Goal: Information Seeking & Learning: Learn about a topic

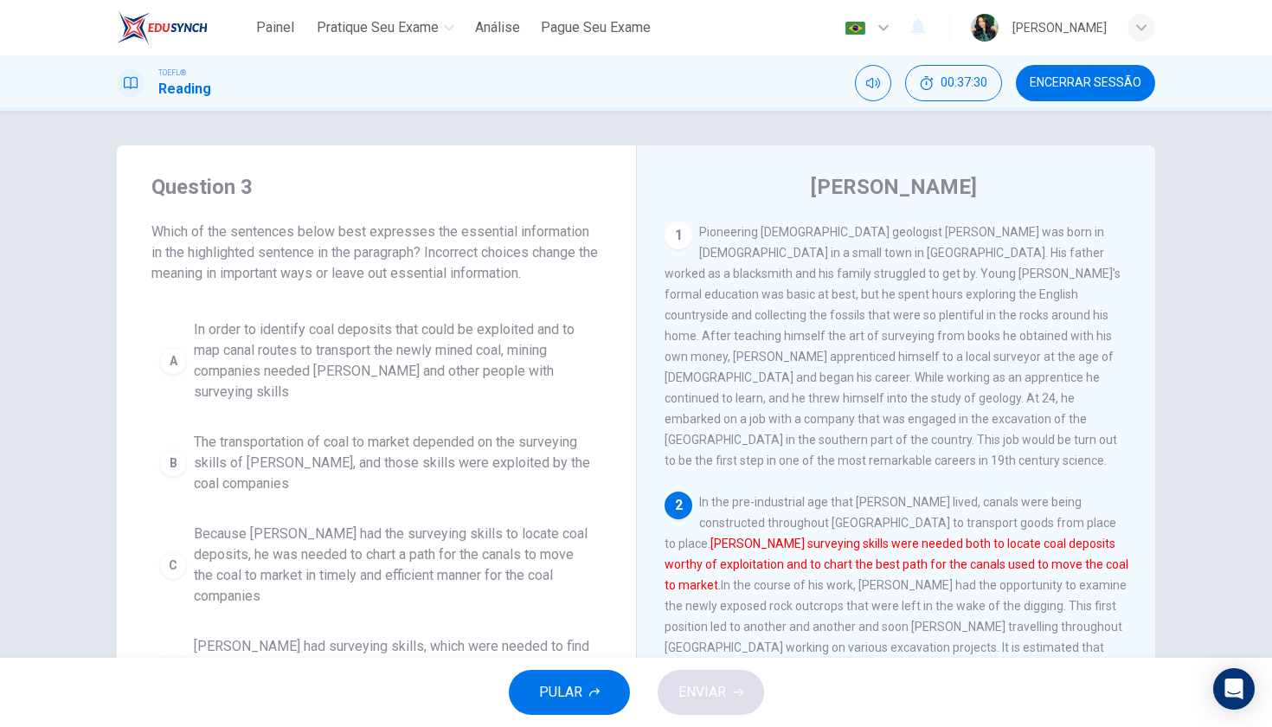
scroll to position [174, 0]
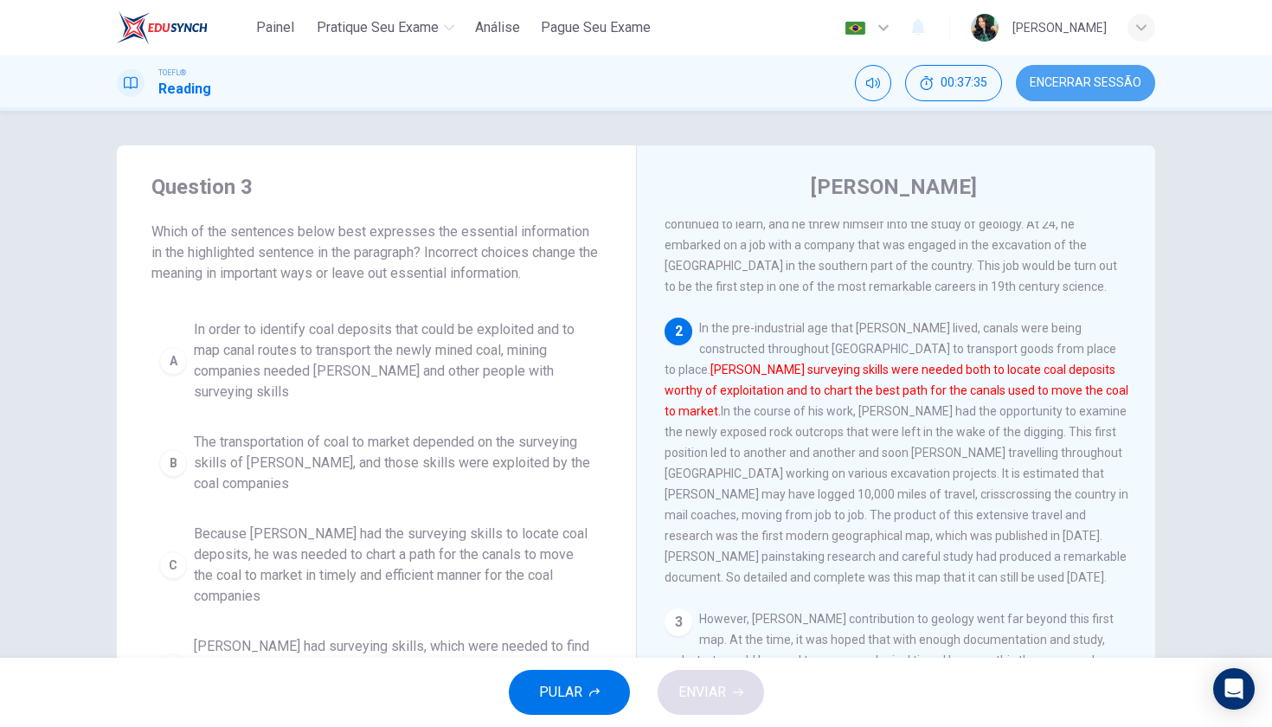
click at [1091, 86] on span "Encerrar Sessão" at bounding box center [1085, 83] width 112 height 14
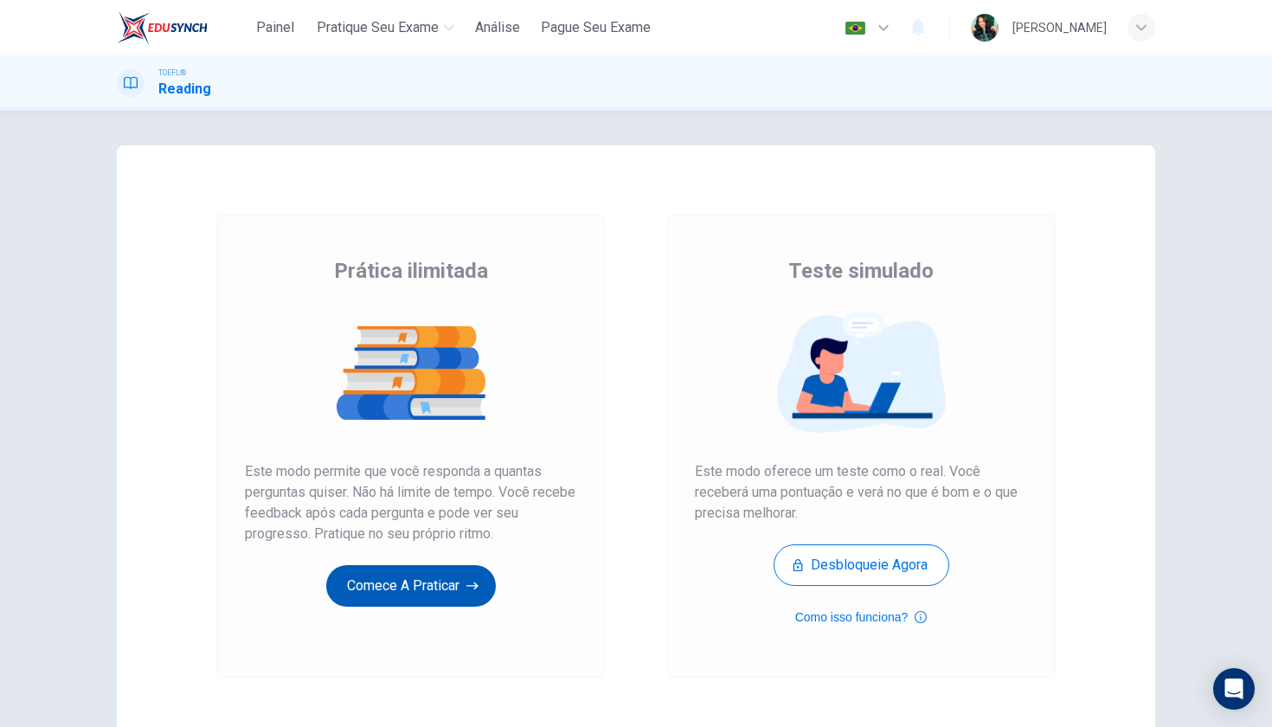
click at [439, 583] on button "Comece a praticar" at bounding box center [411, 586] width 170 height 42
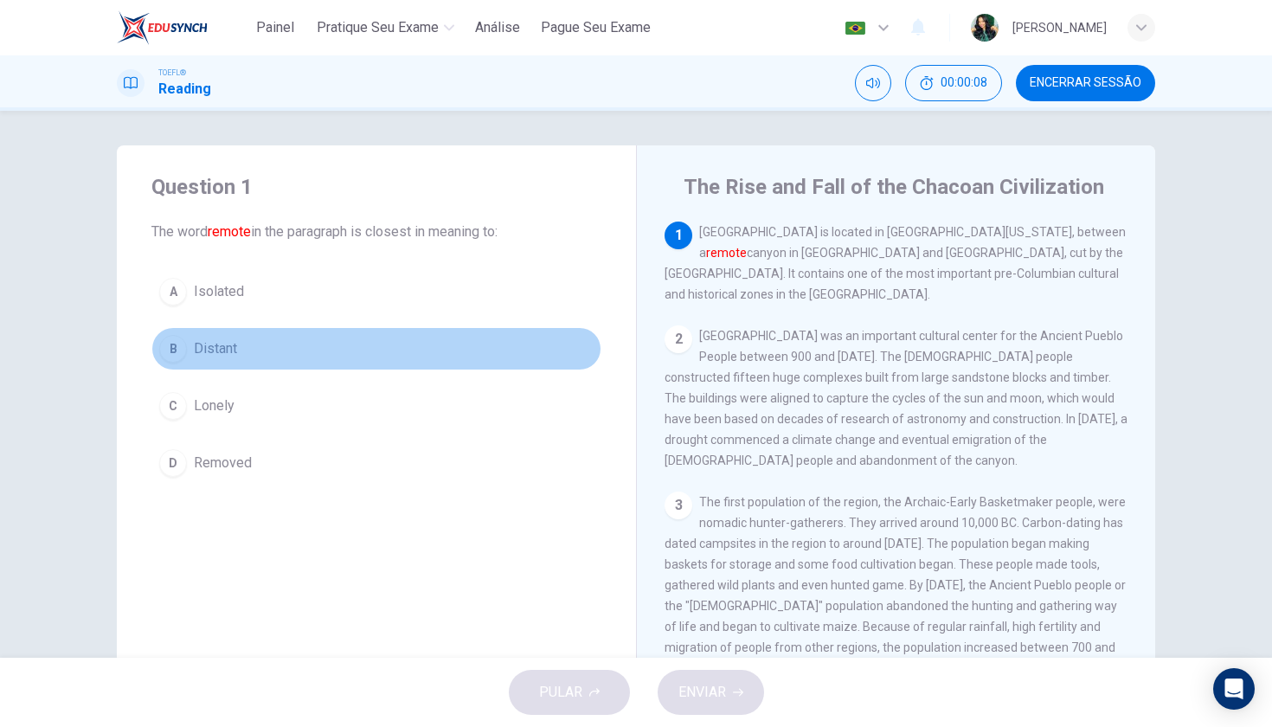
click at [179, 341] on div "B" at bounding box center [173, 349] width 28 height 28
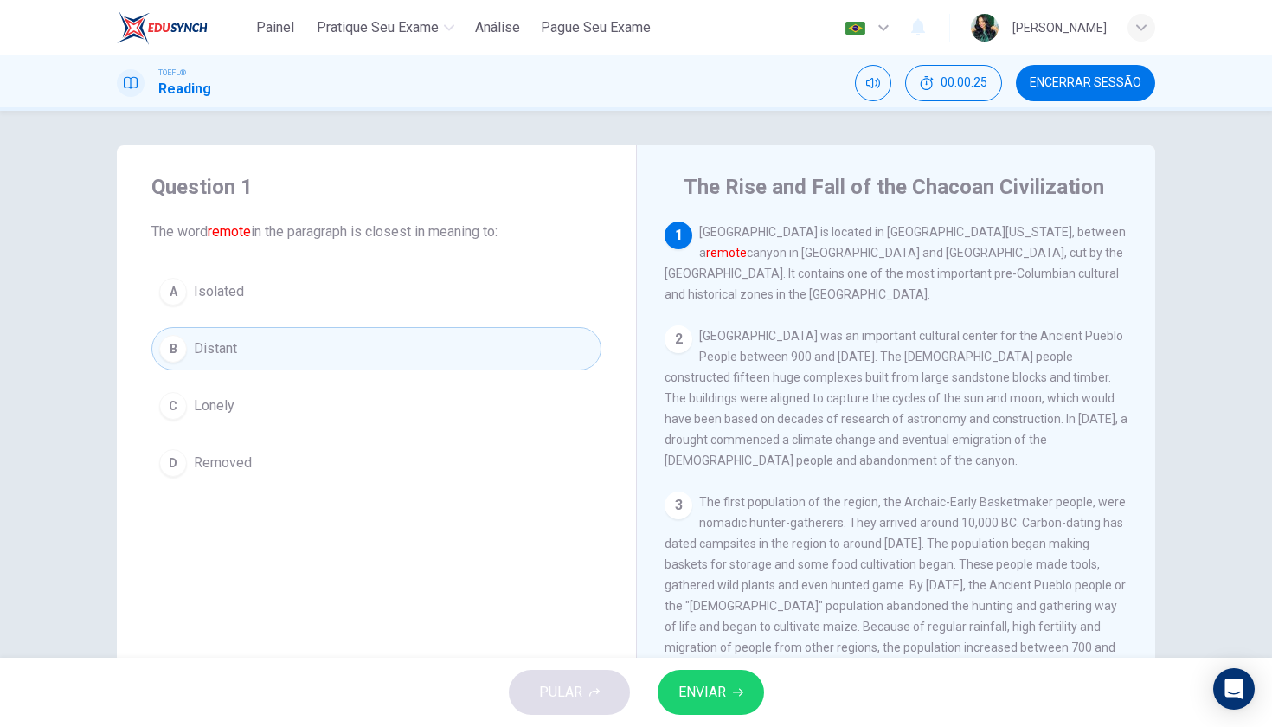
click at [726, 700] on button "ENVIAR" at bounding box center [710, 692] width 106 height 45
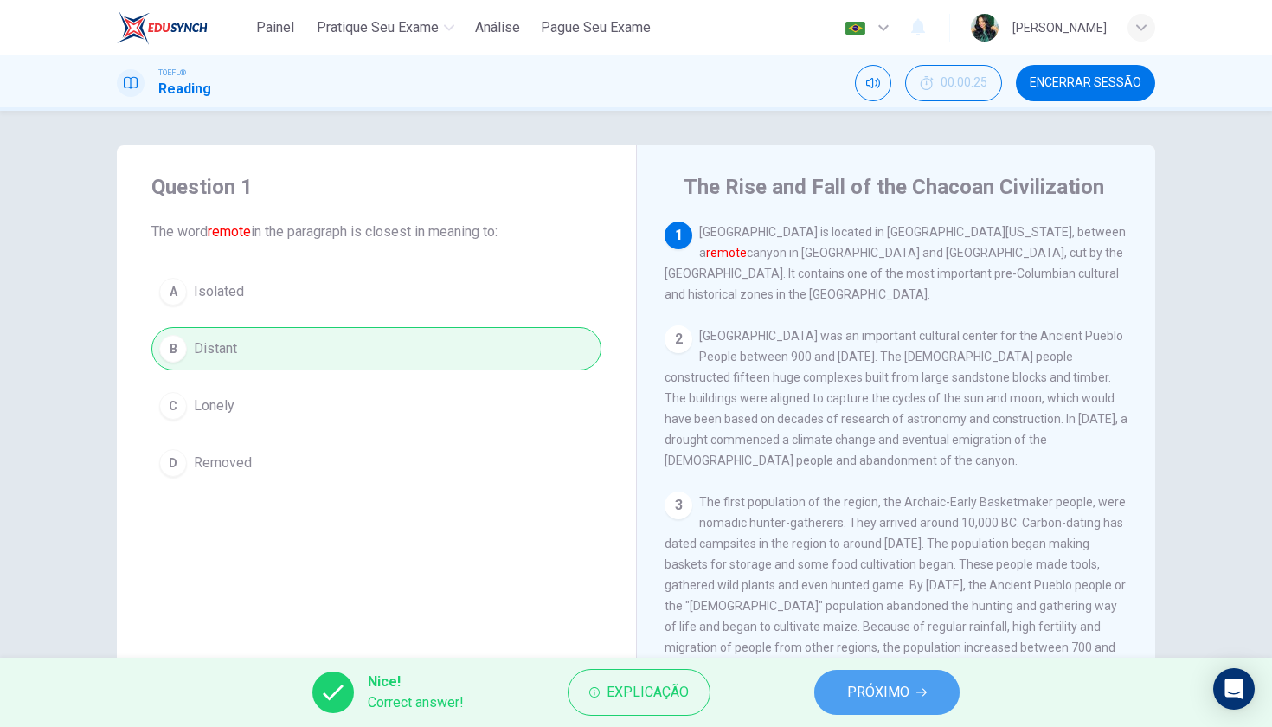
click at [877, 699] on span "PRÓXIMO" at bounding box center [878, 692] width 62 height 24
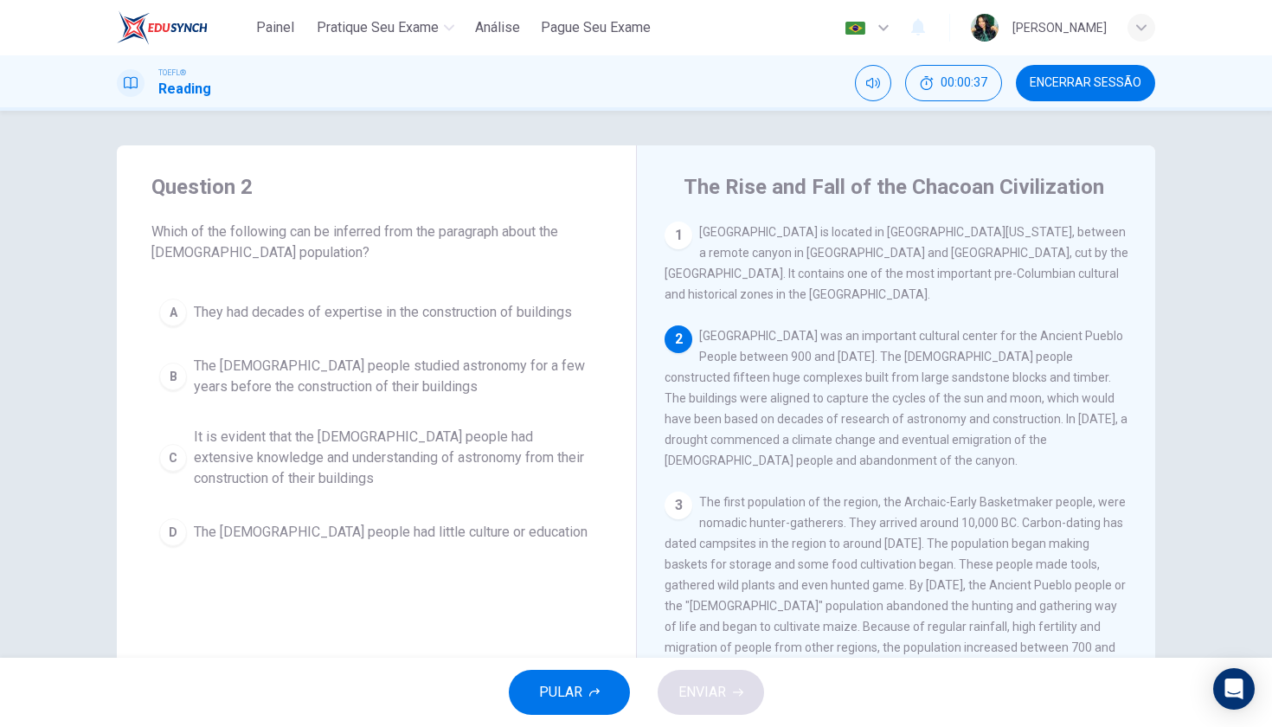
click at [684, 242] on div "1" at bounding box center [678, 235] width 28 height 28
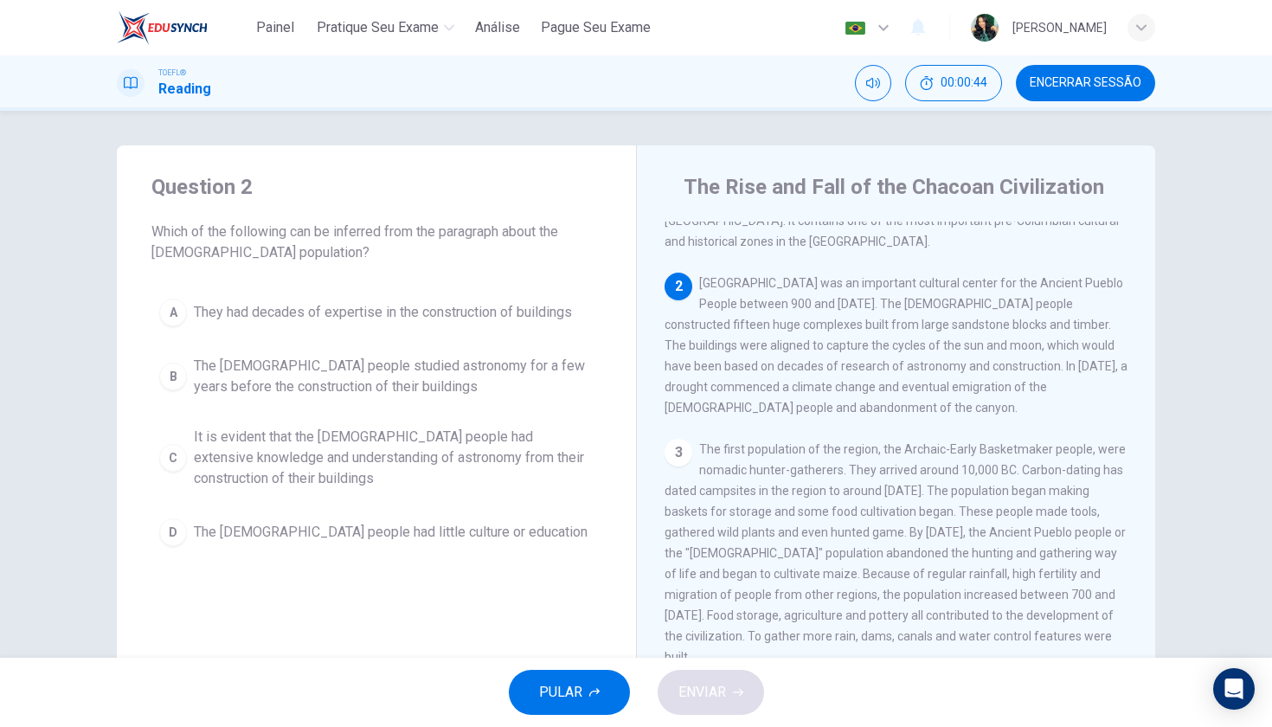
scroll to position [49, 0]
click at [183, 381] on div "B" at bounding box center [173, 376] width 28 height 28
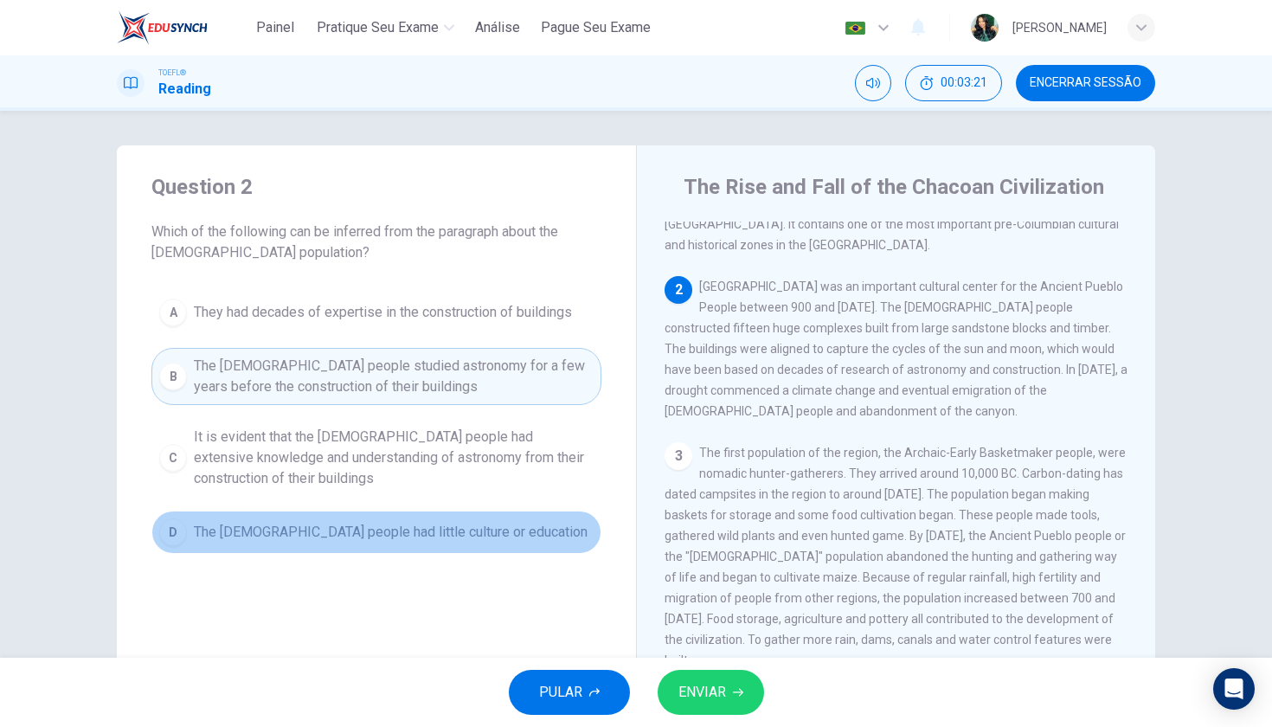
click at [173, 534] on div "D" at bounding box center [173, 532] width 28 height 28
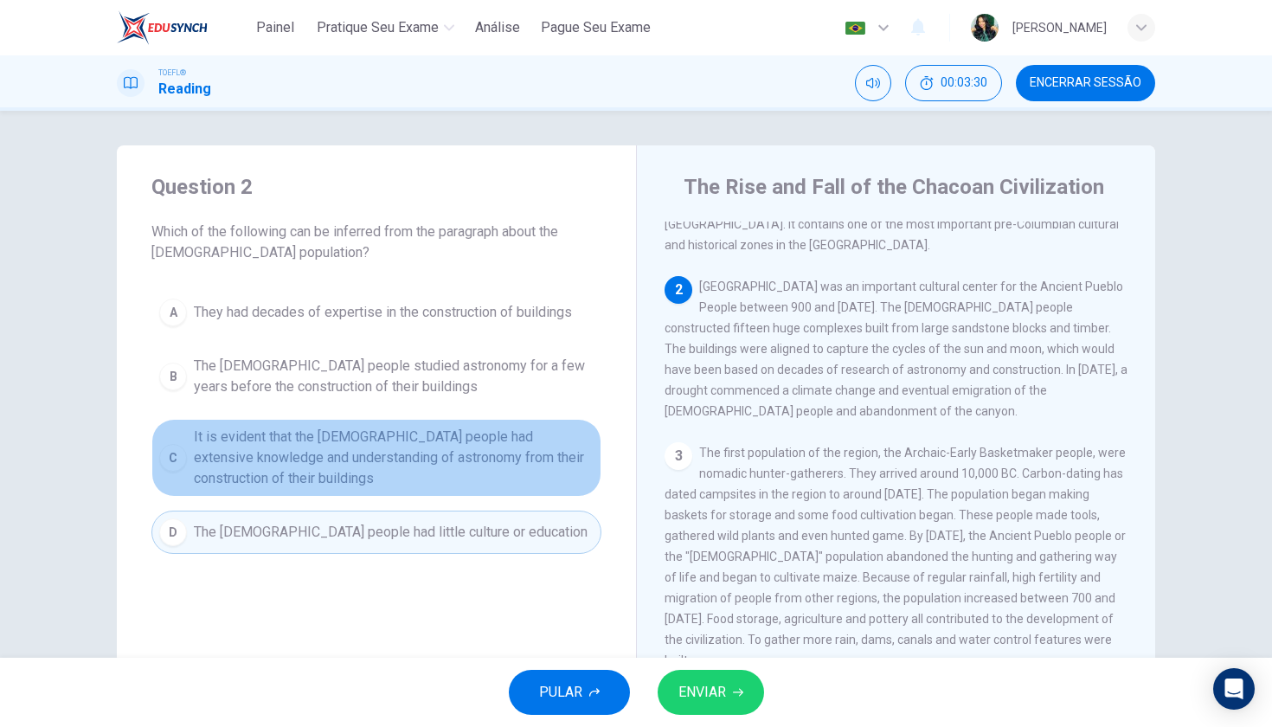
click at [175, 458] on div "C" at bounding box center [173, 458] width 28 height 28
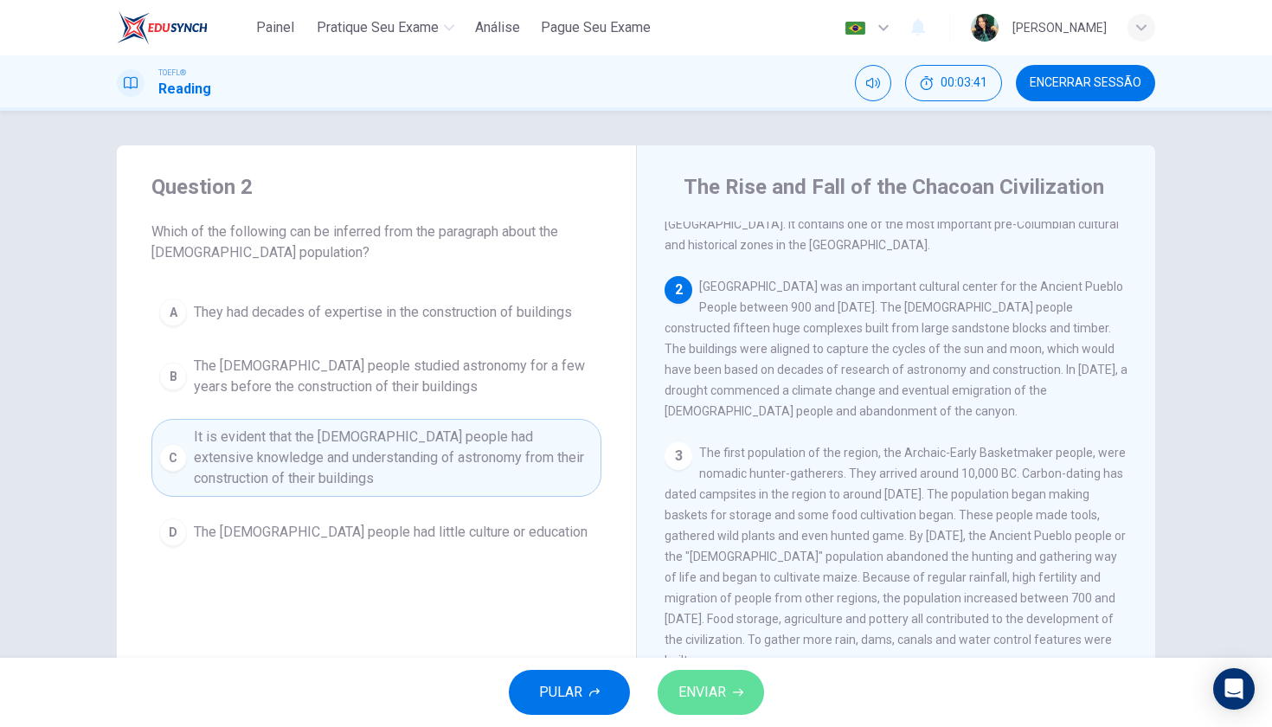
click at [724, 699] on span "ENVIAR" at bounding box center [702, 692] width 48 height 24
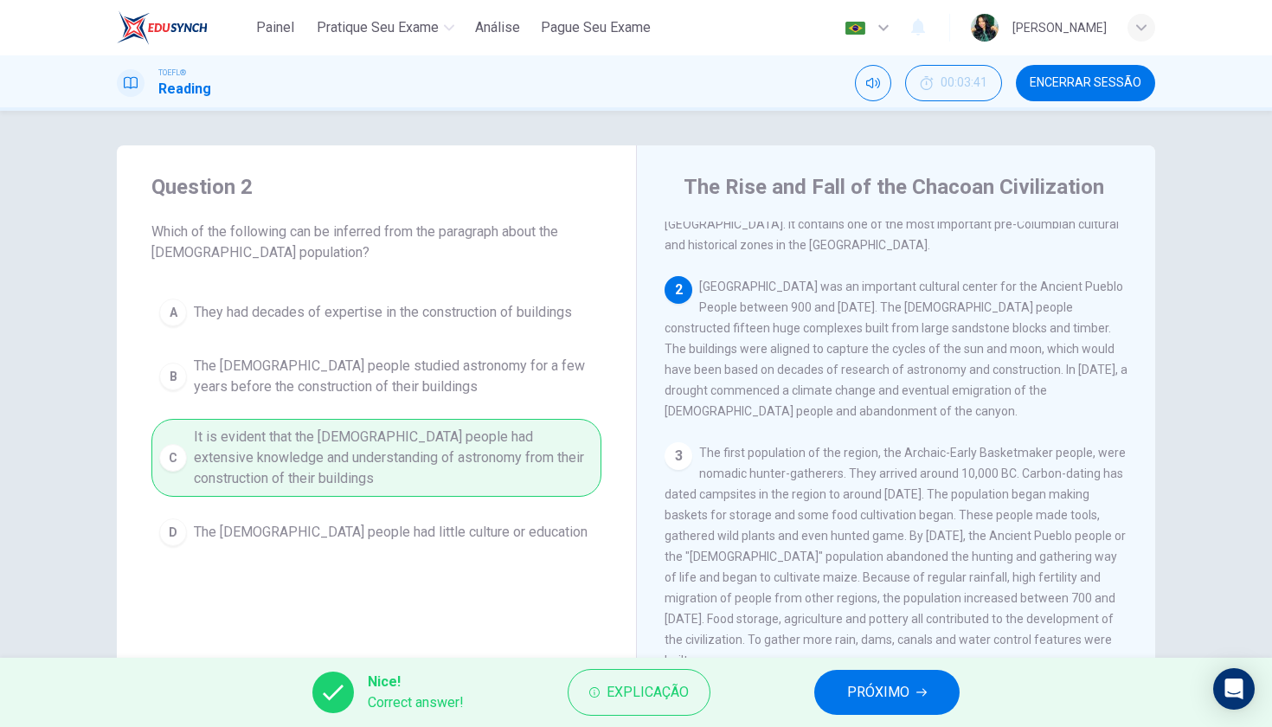
click at [896, 694] on span "PRÓXIMO" at bounding box center [878, 692] width 62 height 24
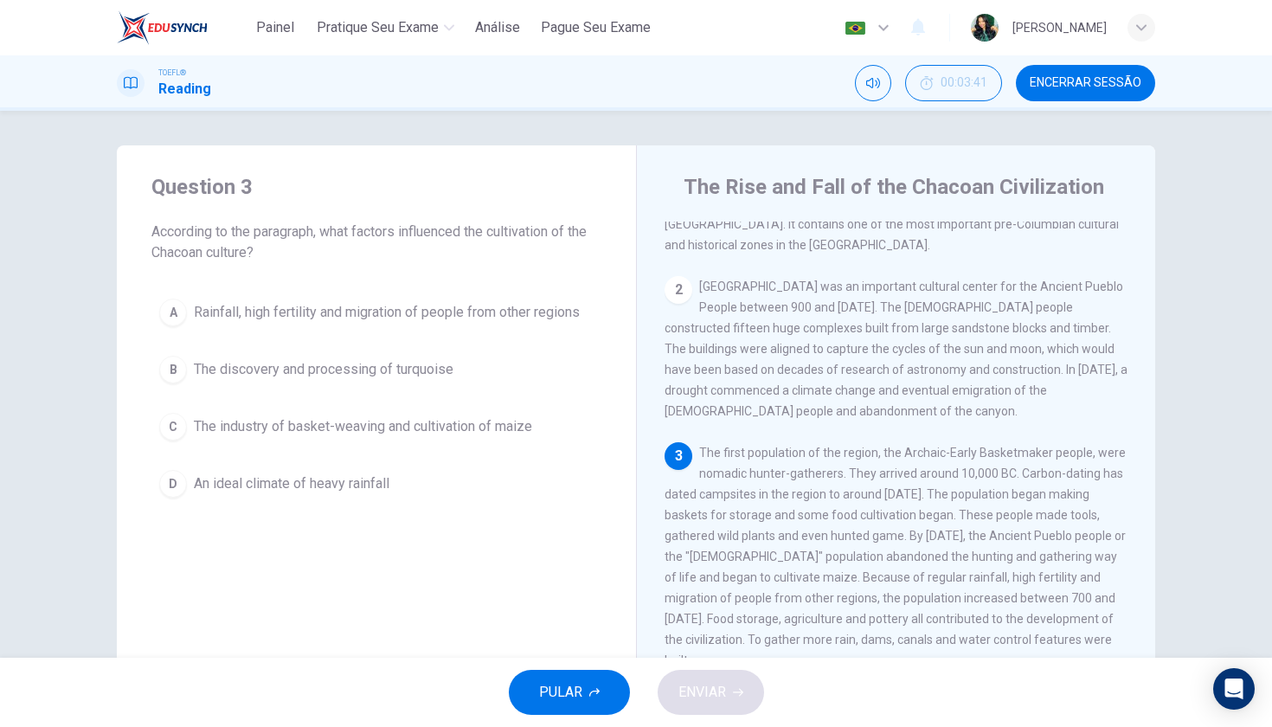
scroll to position [153, 0]
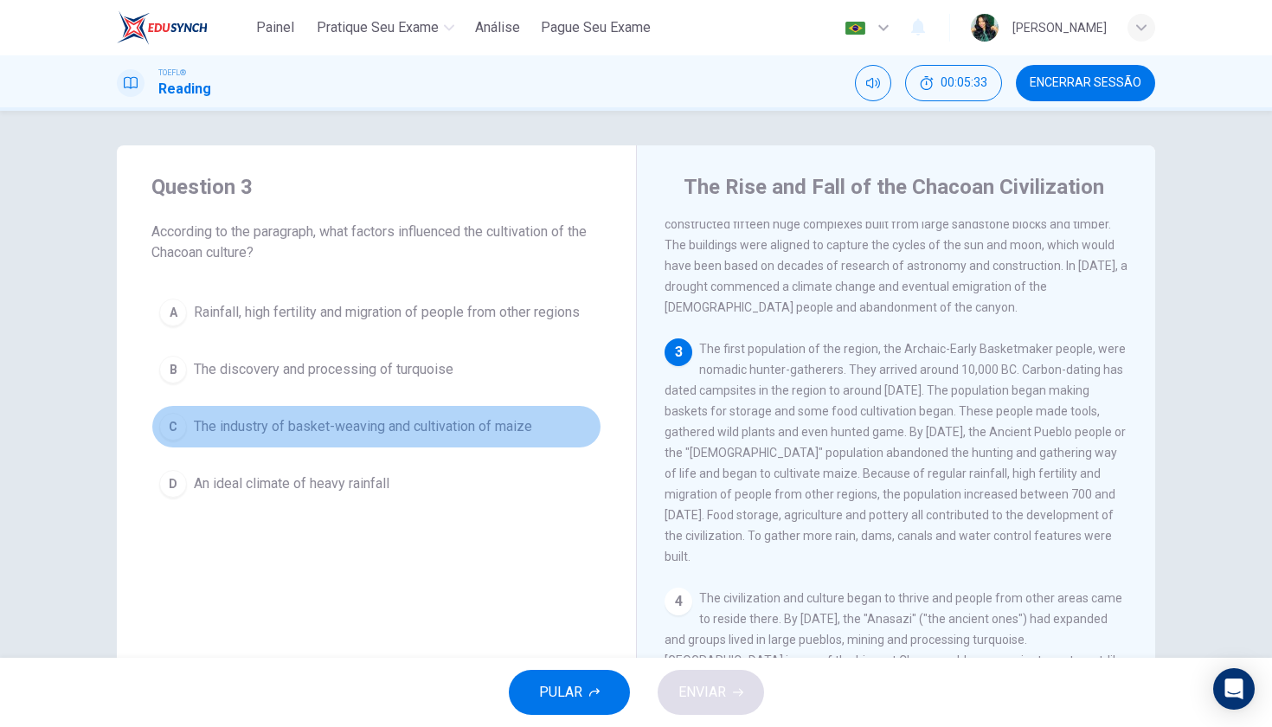
click at [179, 434] on div "C" at bounding box center [173, 427] width 28 height 28
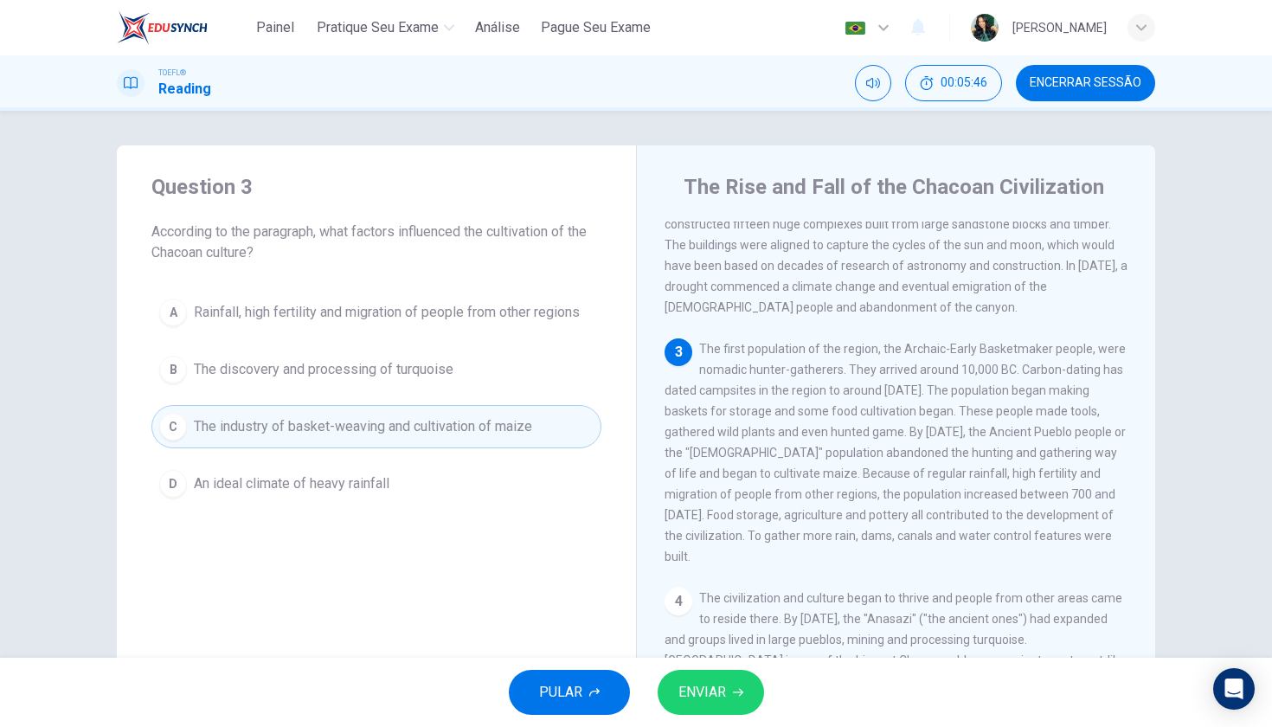
click at [738, 669] on div "PULAR ENVIAR" at bounding box center [636, 691] width 1272 height 69
click at [740, 707] on button "ENVIAR" at bounding box center [710, 692] width 106 height 45
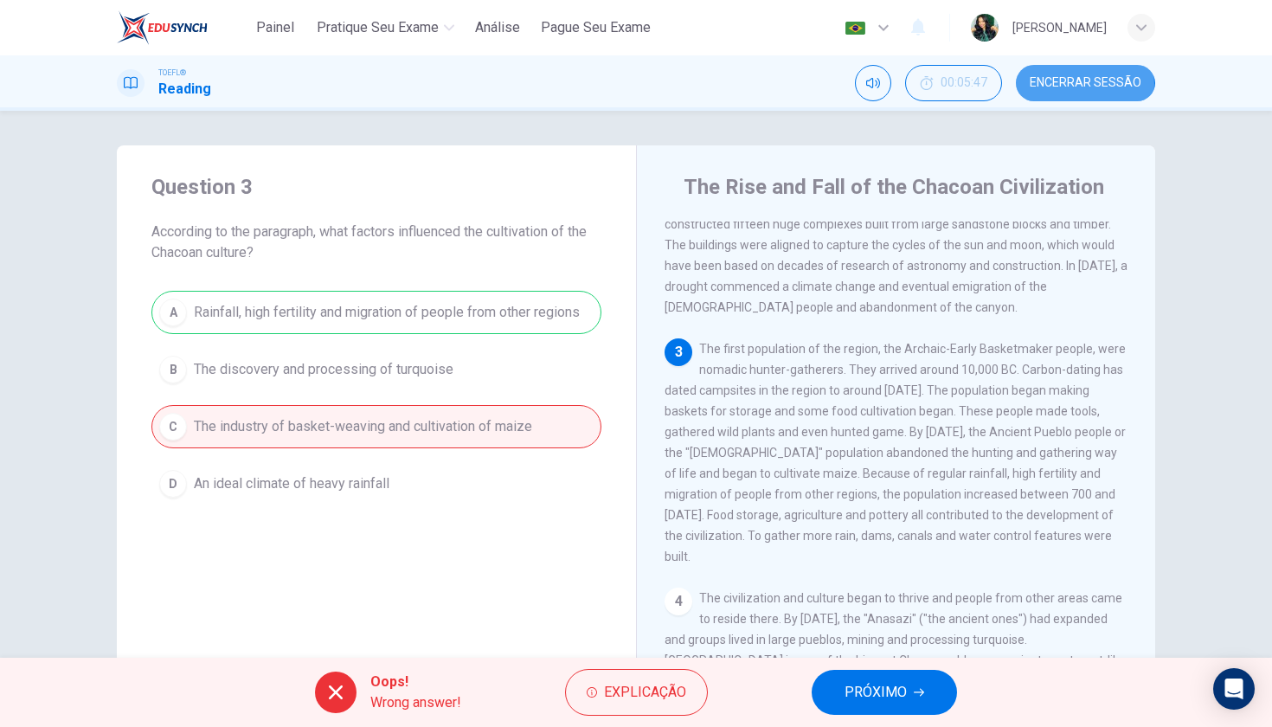
click at [1064, 84] on span "Encerrar Sessão" at bounding box center [1085, 83] width 112 height 14
